Goal: Information Seeking & Learning: Check status

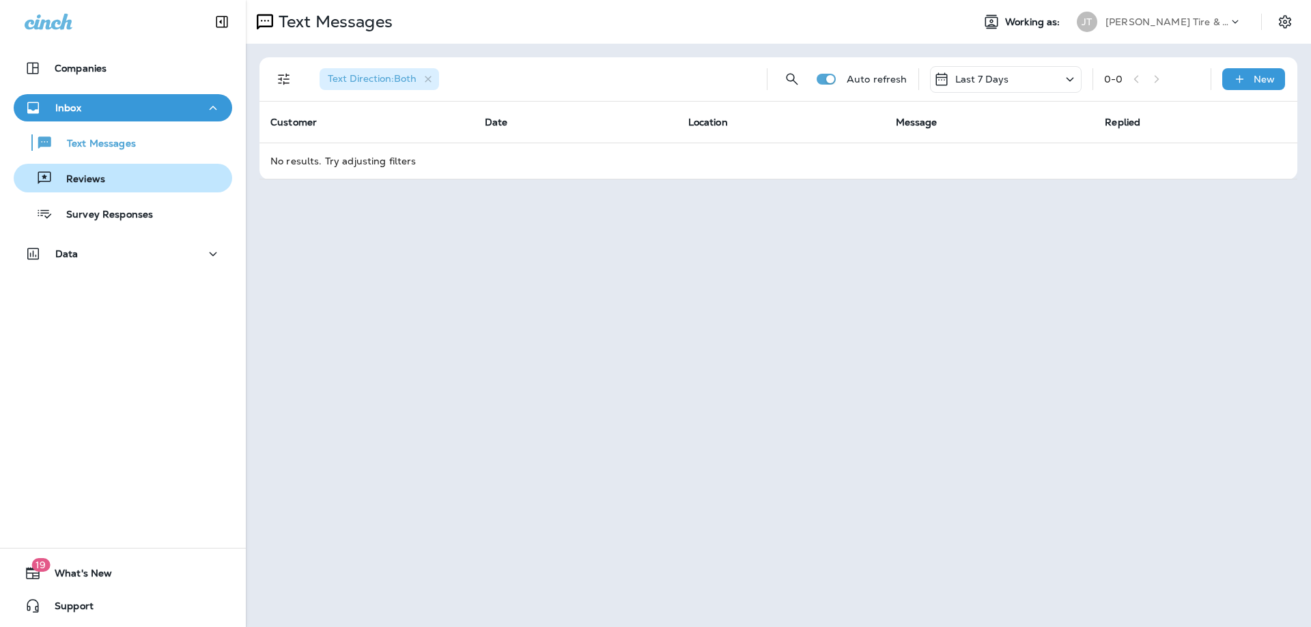
click at [111, 180] on div "Reviews" at bounding box center [123, 178] width 208 height 20
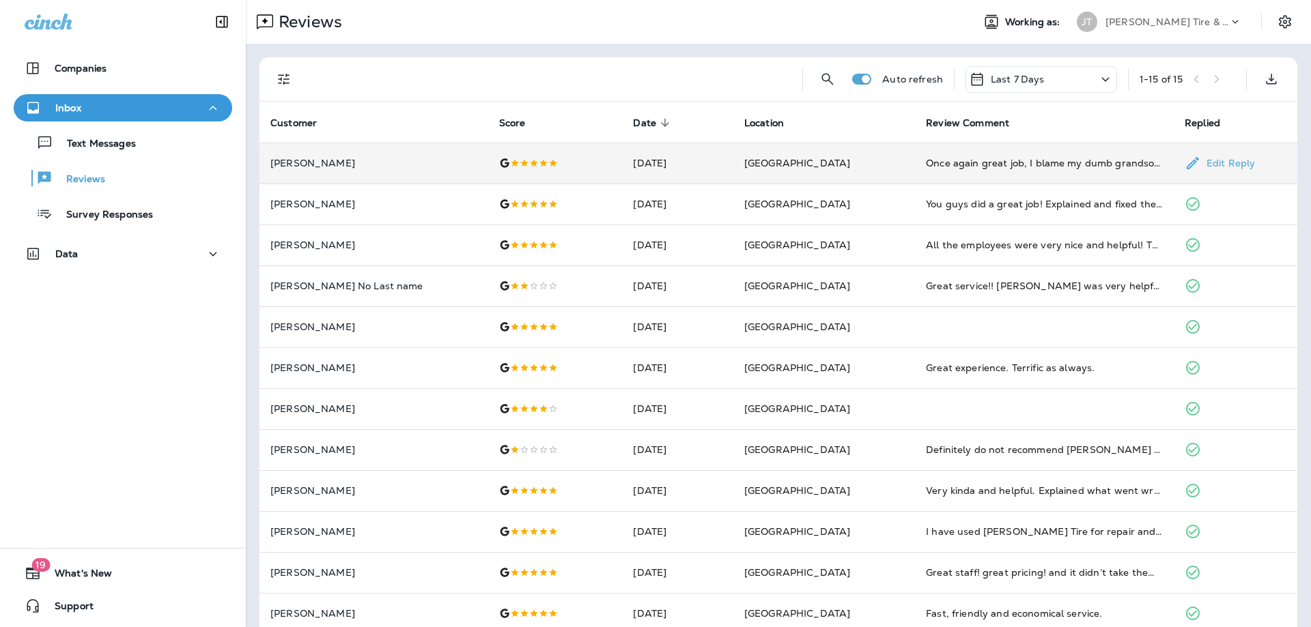
click at [698, 166] on td "[DATE]" at bounding box center [677, 163] width 111 height 41
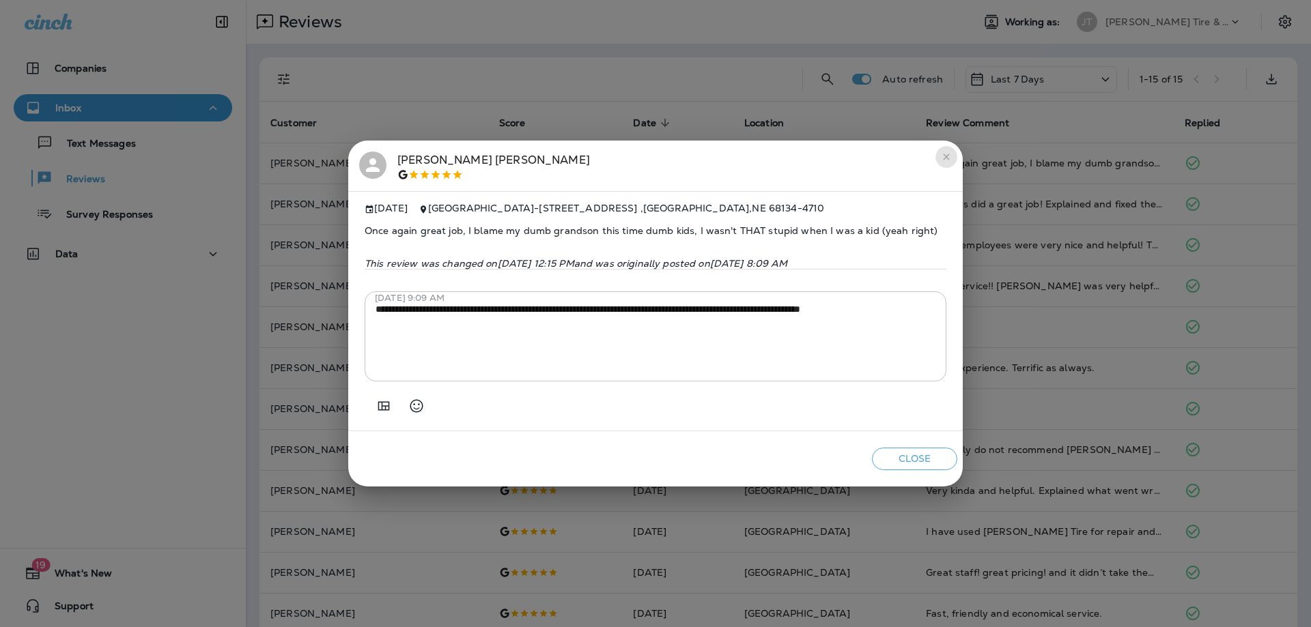
click at [950, 154] on icon "close" at bounding box center [946, 157] width 11 height 11
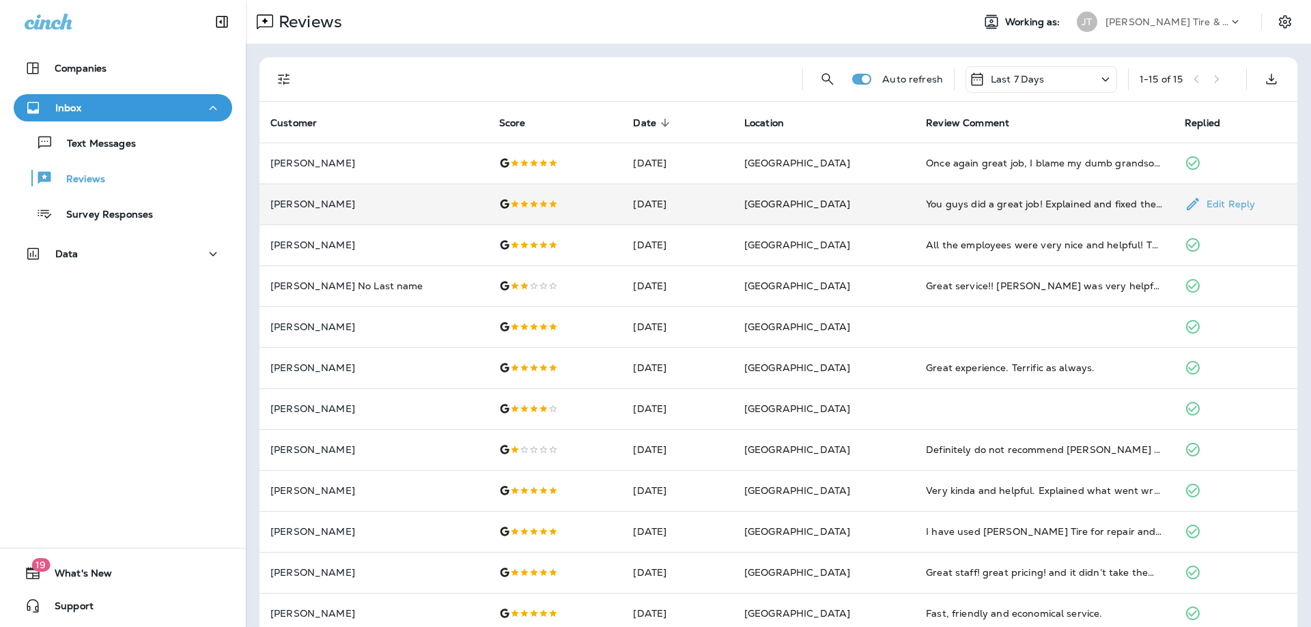
click at [876, 202] on td "[GEOGRAPHIC_DATA]" at bounding box center [824, 204] width 182 height 41
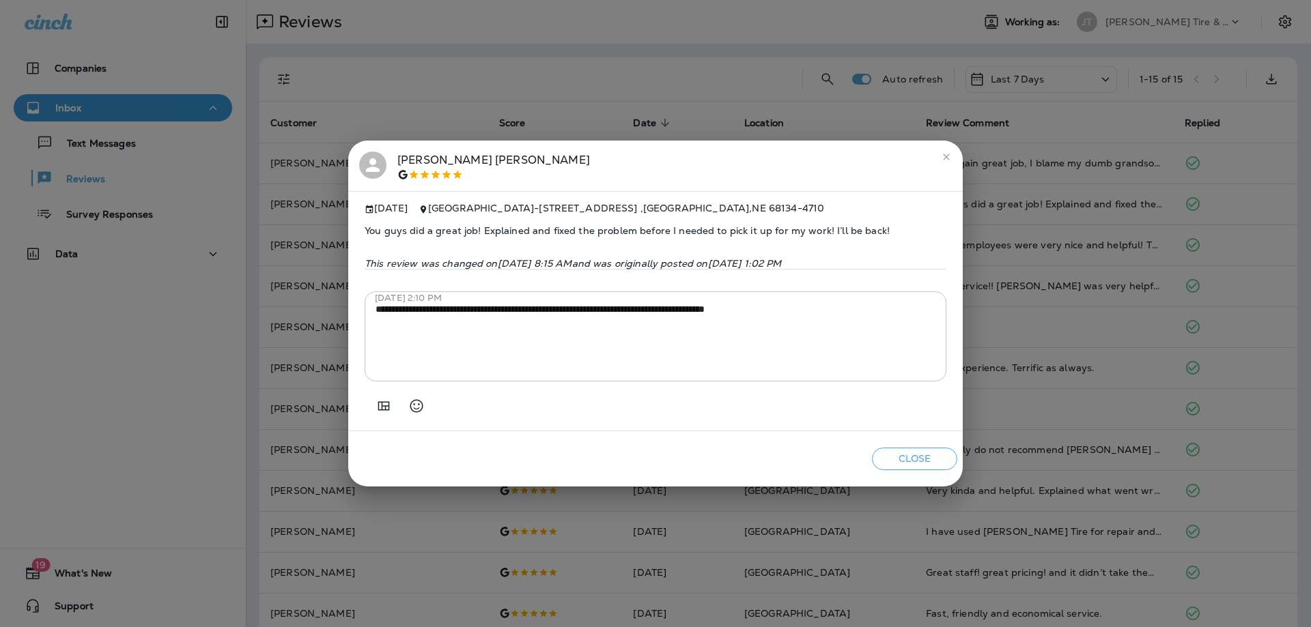
click at [945, 152] on icon "close" at bounding box center [946, 157] width 11 height 11
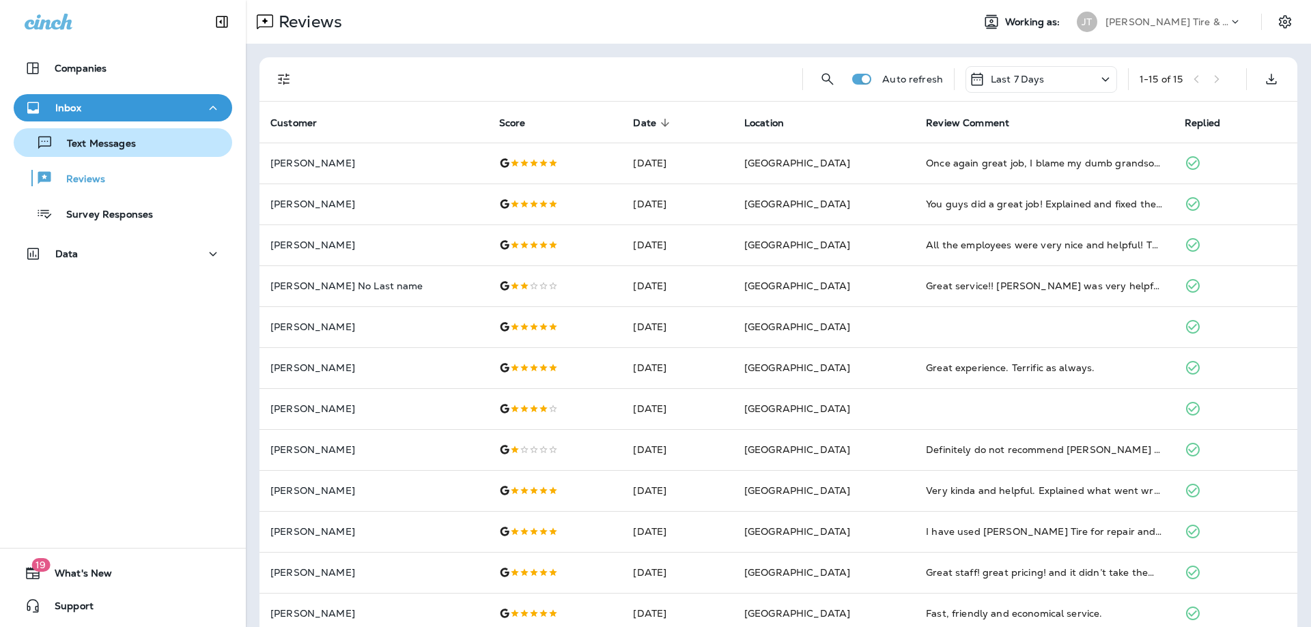
click at [102, 138] on p "Text Messages" at bounding box center [94, 144] width 83 height 13
